Goal: Task Accomplishment & Management: Use online tool/utility

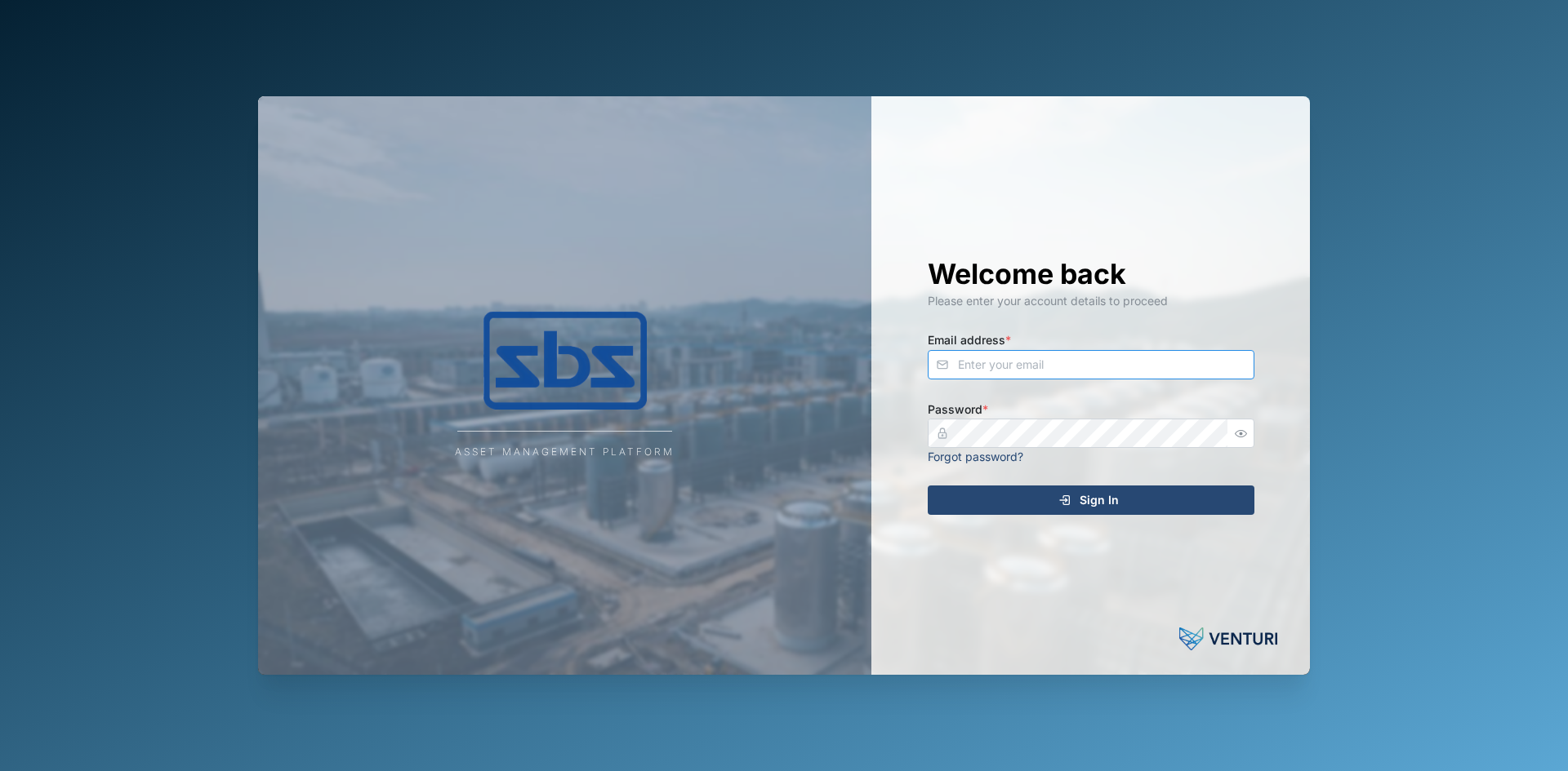
type input "[EMAIL_ADDRESS][DOMAIN_NAME]"
click at [1103, 497] on span "Sign In" at bounding box center [1098, 500] width 39 height 28
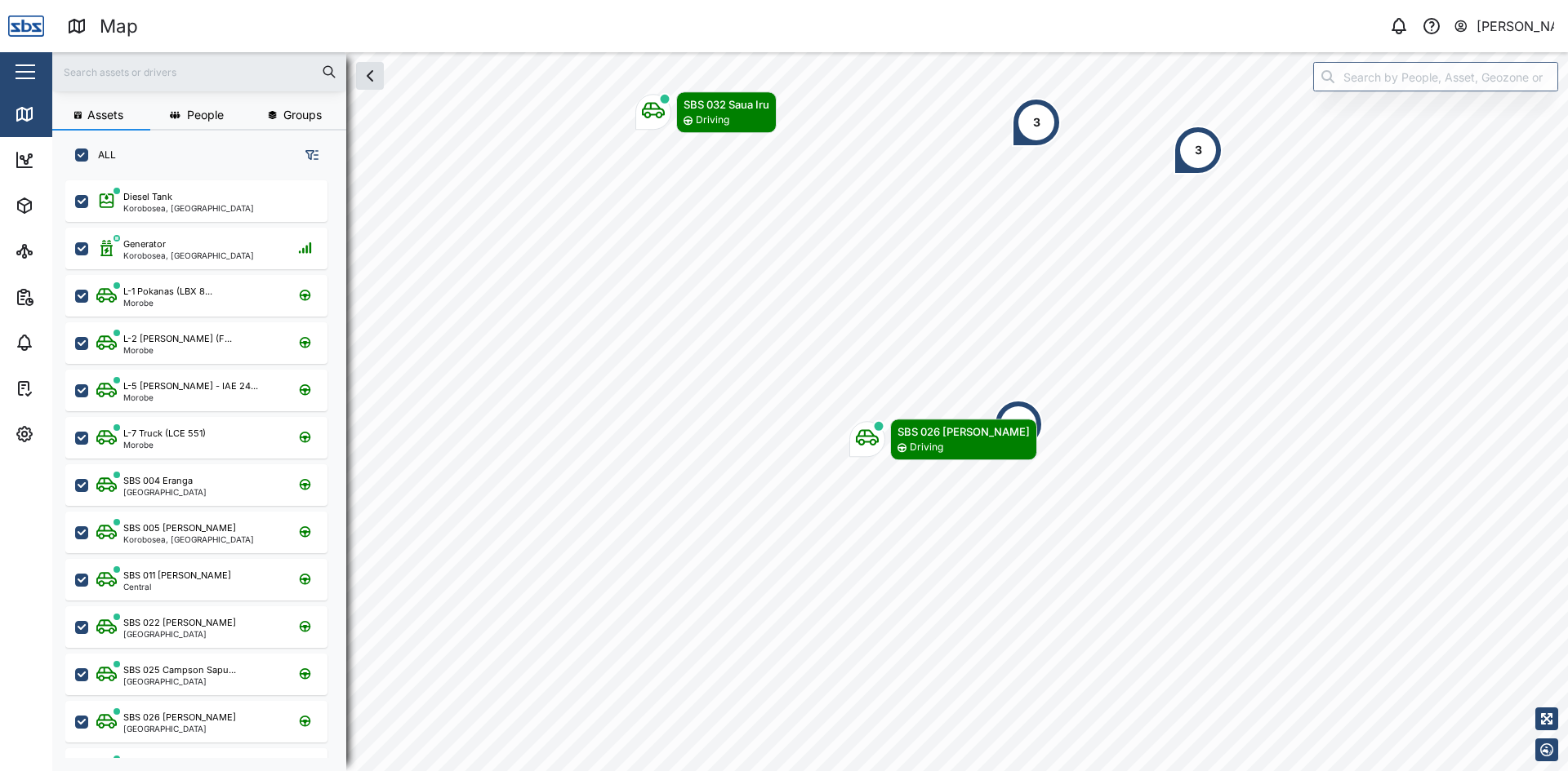
scroll to position [571, 256]
